Goal: Transaction & Acquisition: Purchase product/service

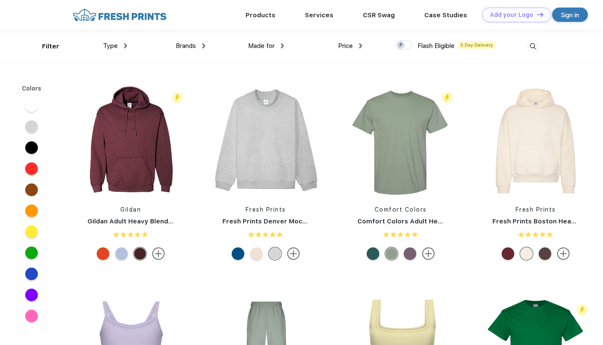
click at [346, 45] on span "Price" at bounding box center [345, 46] width 15 height 8
click at [359, 44] on img at bounding box center [360, 45] width 3 height 5
click at [356, 44] on div "Price" at bounding box center [350, 46] width 24 height 10
click at [401, 43] on div at bounding box center [404, 44] width 16 height 9
click at [401, 43] on input "checkbox" at bounding box center [398, 42] width 5 height 5
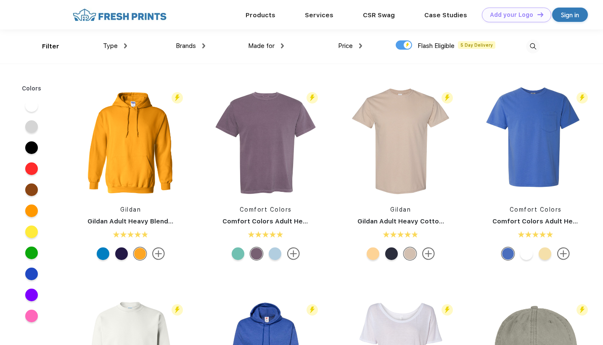
click at [401, 46] on div at bounding box center [404, 44] width 16 height 9
click at [401, 45] on input "checkbox" at bounding box center [398, 42] width 5 height 5
checkbox input "false"
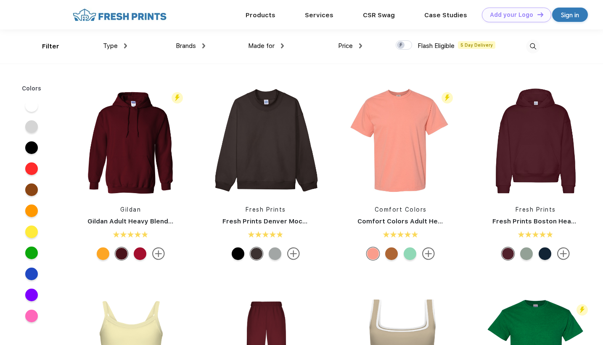
click at [110, 43] on span "Type" at bounding box center [110, 46] width 15 height 8
click at [115, 47] on span "Type" at bounding box center [110, 46] width 15 height 8
click at [120, 44] on div "Type" at bounding box center [115, 46] width 24 height 10
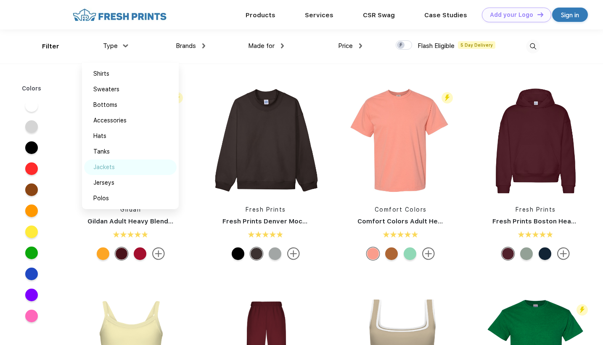
click at [108, 165] on div "Jackets" at bounding box center [103, 167] width 21 height 9
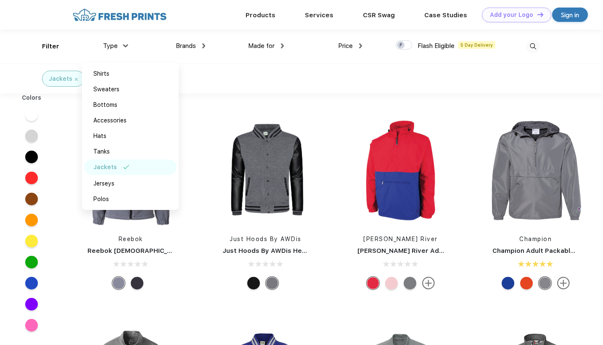
scroll to position [8, 0]
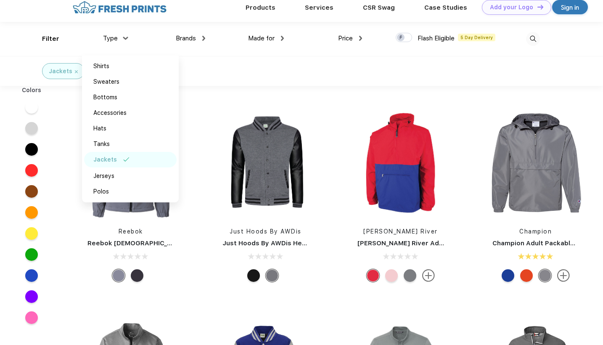
click at [217, 66] on div "Jackets" at bounding box center [301, 71] width 603 height 30
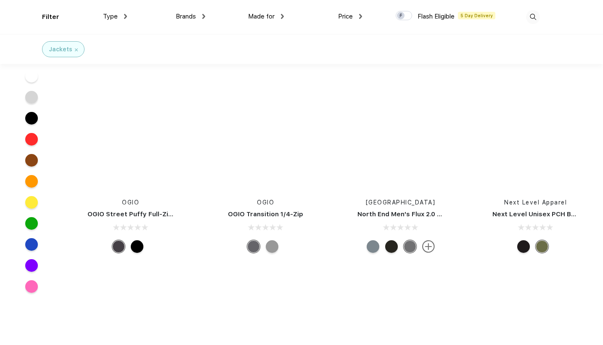
scroll to position [4212, 0]
